Goal: Task Accomplishment & Management: Manage account settings

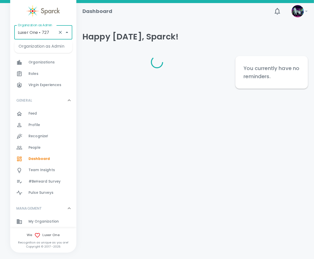
click at [34, 33] on input "Luxer One • 727" at bounding box center [36, 33] width 39 height 10
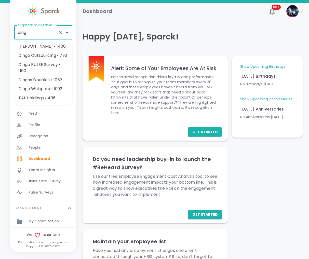
click at [59, 55] on li "Dingo Outsourcing • 793" at bounding box center [44, 55] width 58 height 9
type input "Dingo Outsourcing • 793"
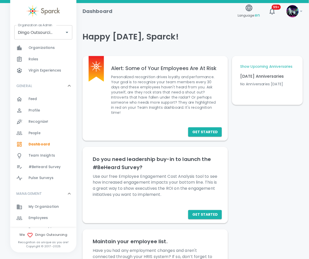
scroll to position [68, 0]
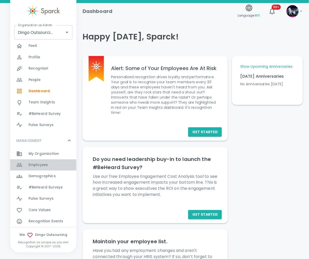
click at [49, 163] on div "Employees 0" at bounding box center [53, 165] width 48 height 7
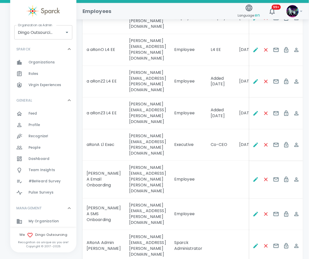
scroll to position [154, 0]
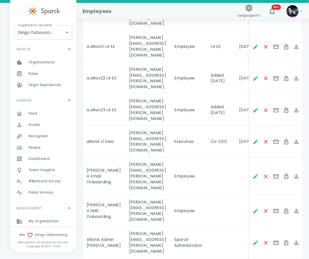
click at [219, 224] on body "Skip Navigation Employees Language: en 99+ ! Organization as Admin Dingo Outsou…" at bounding box center [154, 104] width 309 height 517
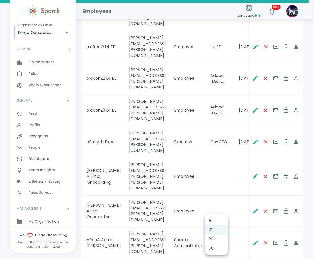
click at [218, 251] on li "50" at bounding box center [217, 248] width 24 height 9
type input "50"
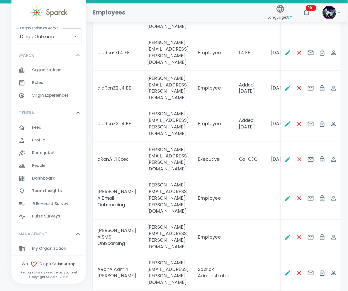
scroll to position [154, 0]
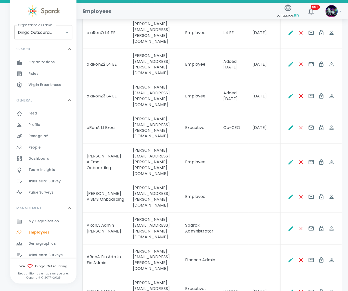
drag, startPoint x: 293, startPoint y: 0, endPoint x: 137, endPoint y: 166, distance: 228.0
click at [137, 245] on td "[PERSON_NAME][EMAIL_ADDRESS][PERSON_NAME][DOMAIN_NAME]" at bounding box center [155, 261] width 52 height 32
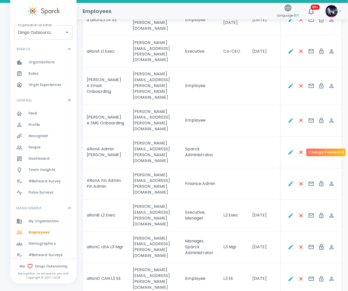
click at [314, 245] on icon "Change Password" at bounding box center [321, 248] width 6 height 6
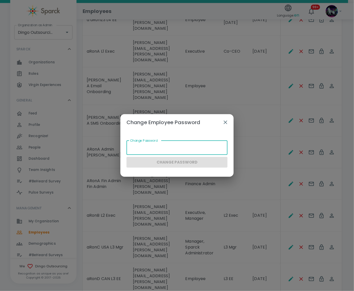
click at [157, 150] on input "Change Password" at bounding box center [176, 148] width 101 height 14
type input "Sparck2025!"
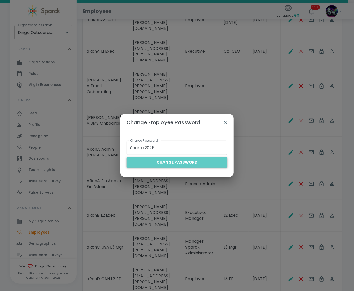
click at [184, 165] on button "Change Password" at bounding box center [176, 162] width 101 height 11
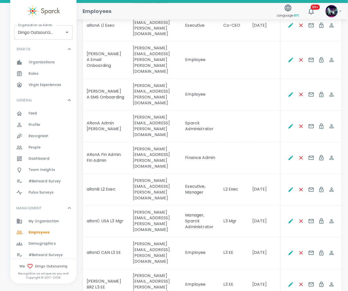
scroll to position [268, 0]
